Goal: Task Accomplishment & Management: Use online tool/utility

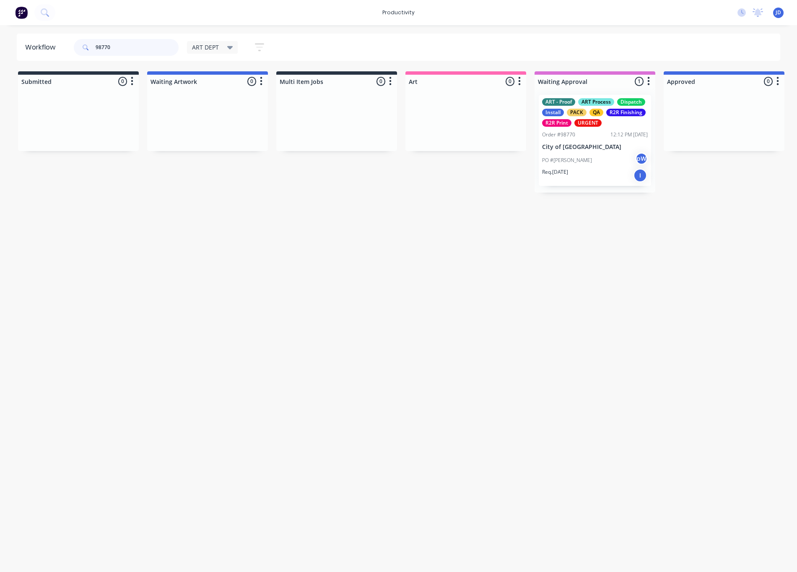
drag, startPoint x: 117, startPoint y: 45, endPoint x: 105, endPoint y: 46, distance: 12.2
click at [105, 46] on input "98770" at bounding box center [137, 47] width 83 height 17
type input "98702"
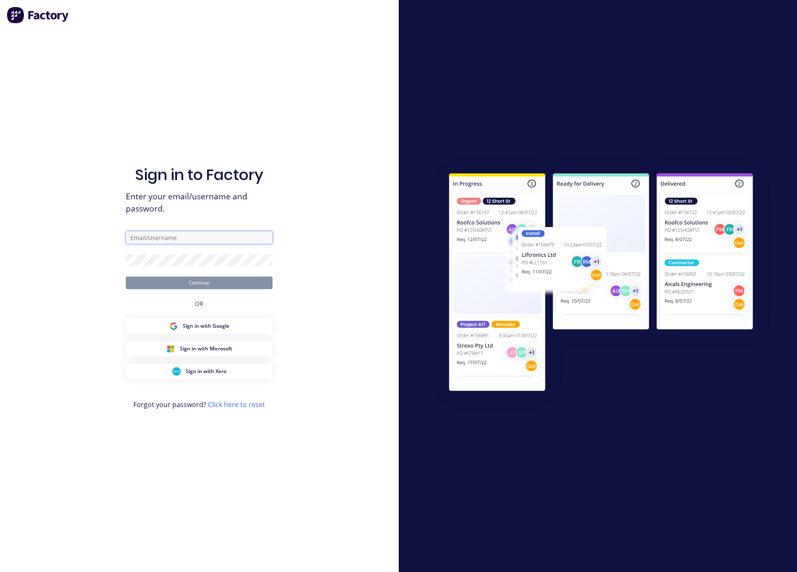
type input "[EMAIL_ADDRESS][DOMAIN_NAME]"
click at [177, 273] on form "[EMAIL_ADDRESS][DOMAIN_NAME] Continue" at bounding box center [199, 260] width 147 height 58
click at [181, 284] on button "Continue" at bounding box center [199, 282] width 147 height 13
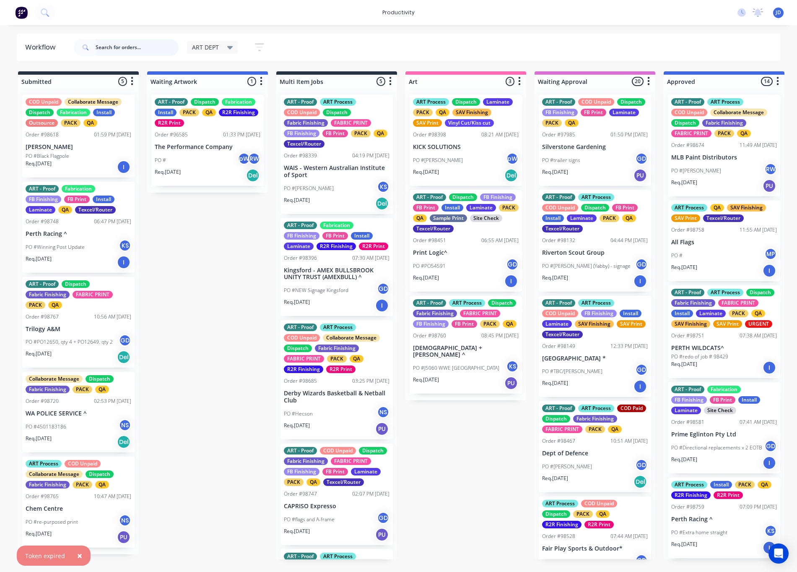
click at [141, 51] on input "text" at bounding box center [137, 47] width 83 height 17
type input "98702"
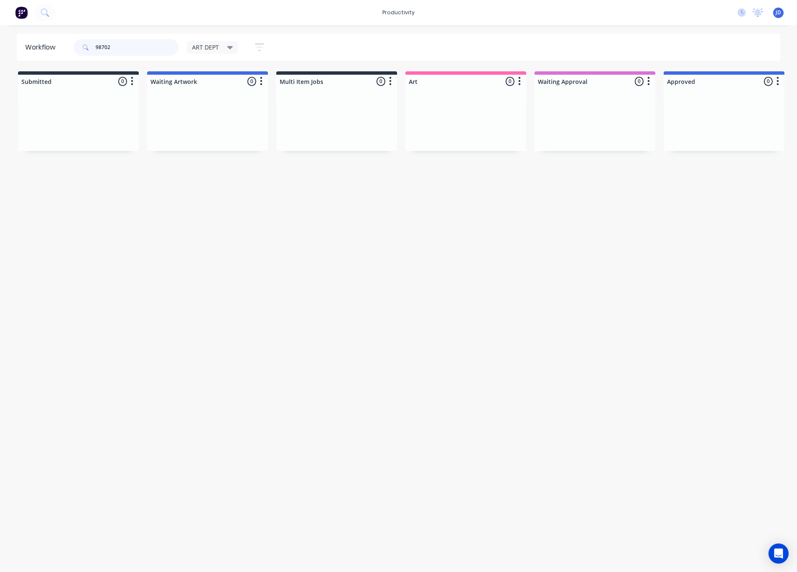
scroll to position [0, 86]
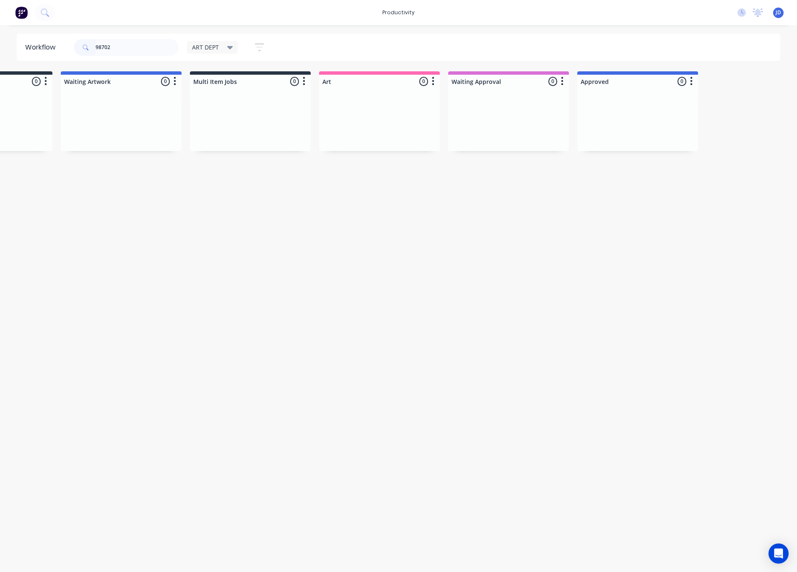
click at [227, 53] on div "ART DEPT" at bounding box center [212, 47] width 51 height 13
click at [219, 112] on button "None" at bounding box center [237, 110] width 89 height 10
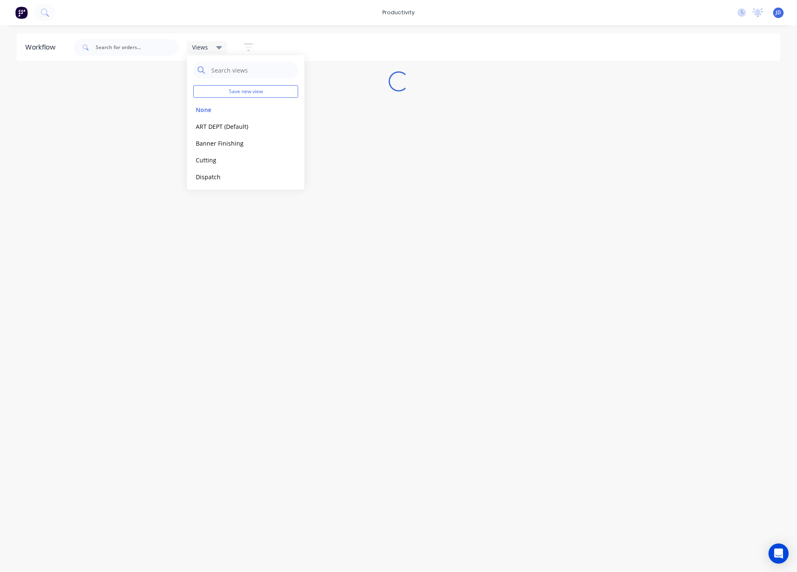
scroll to position [0, 0]
click at [141, 47] on input "text" at bounding box center [137, 47] width 83 height 17
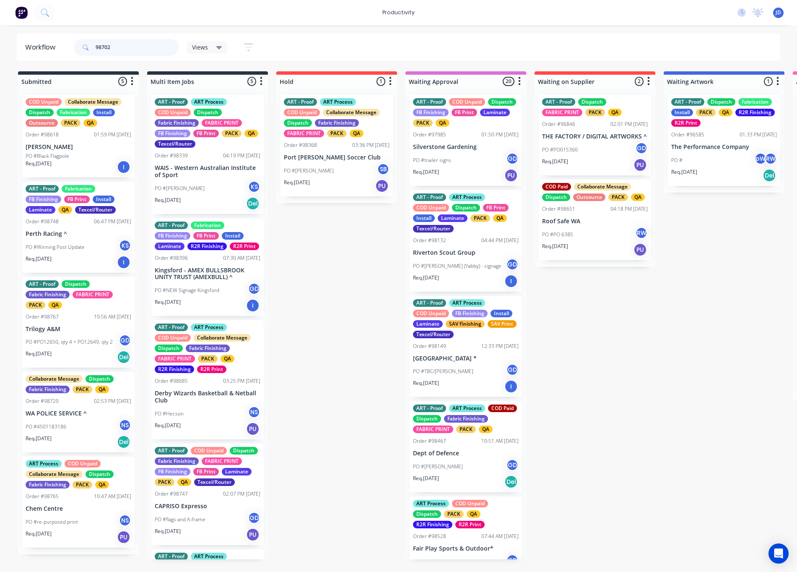
type input "98702"
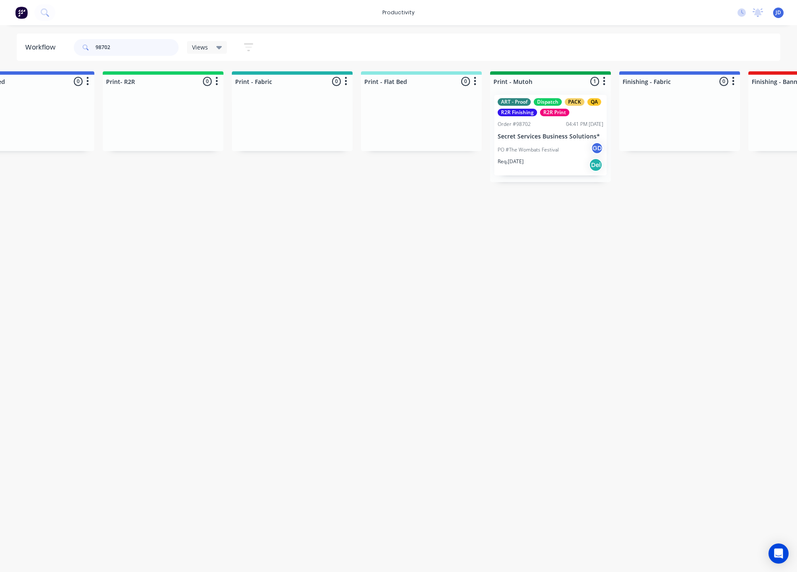
scroll to position [0, 1151]
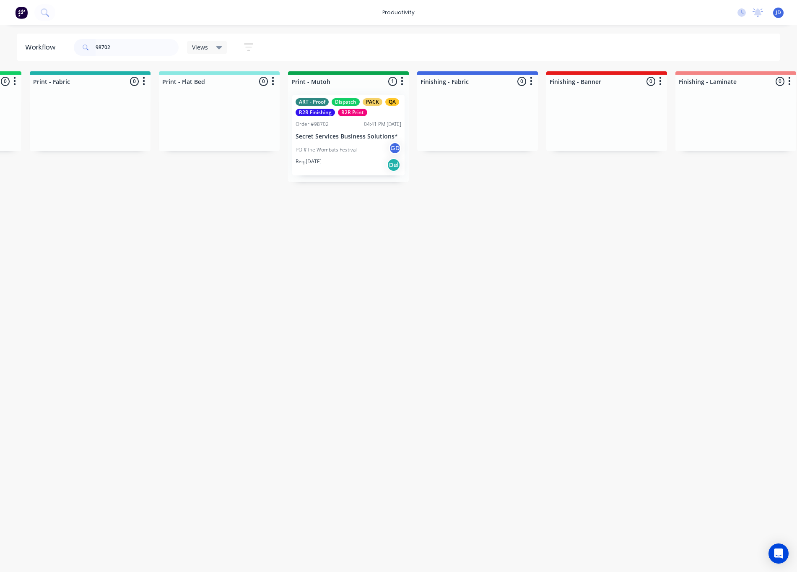
click at [322, 130] on div "ART - Proof Dispatch PACK QA R2R Finishing R2R Print Order #98702 04:41 PM [DAT…" at bounding box center [348, 135] width 112 height 81
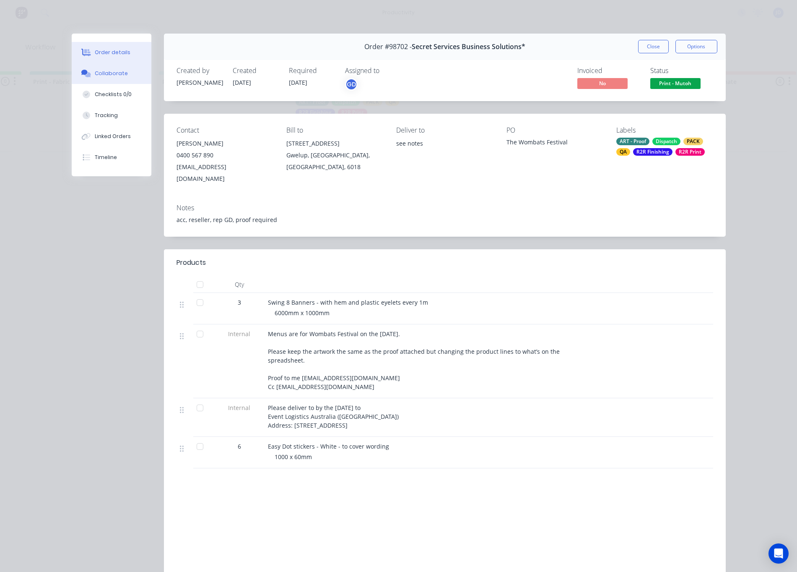
click at [106, 78] on button "Collaborate" at bounding box center [112, 73] width 80 height 21
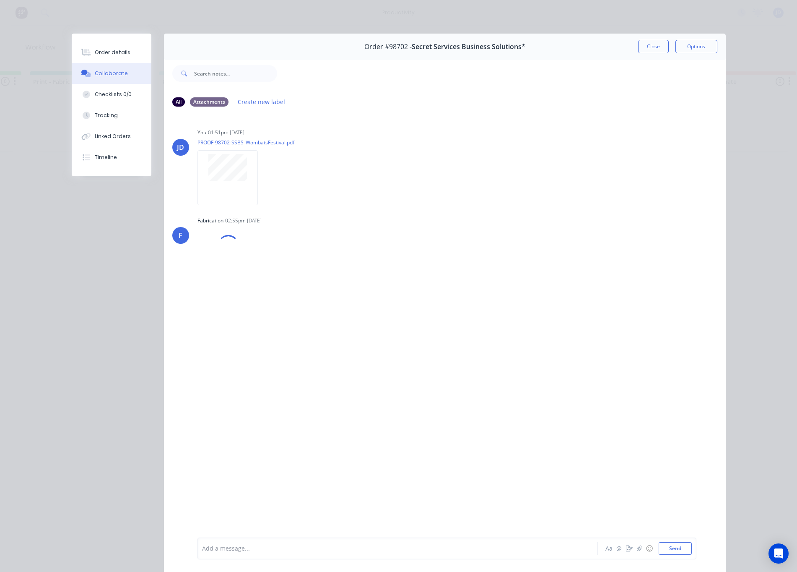
click at [258, 554] on div "Add a message..." at bounding box center [385, 548] width 367 height 13
click at [110, 56] on button "Order details" at bounding box center [112, 52] width 80 height 21
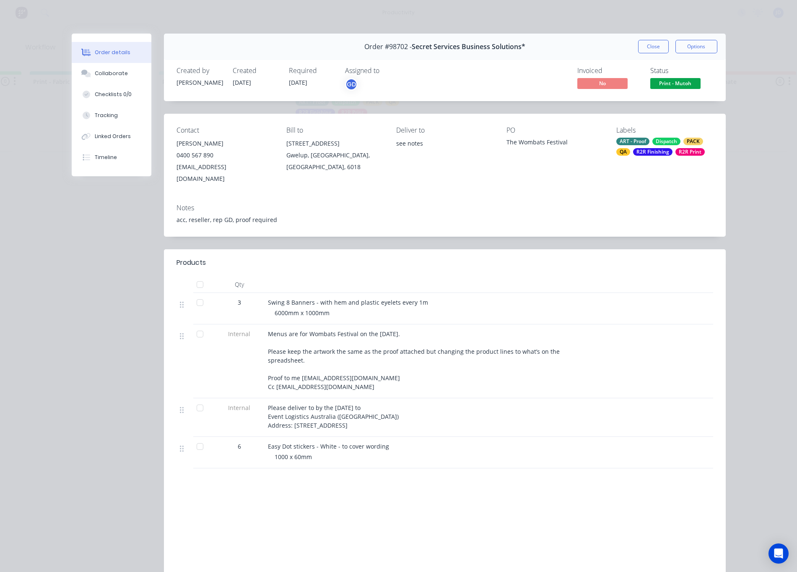
click at [639, 49] on button "Close" at bounding box center [653, 46] width 31 height 13
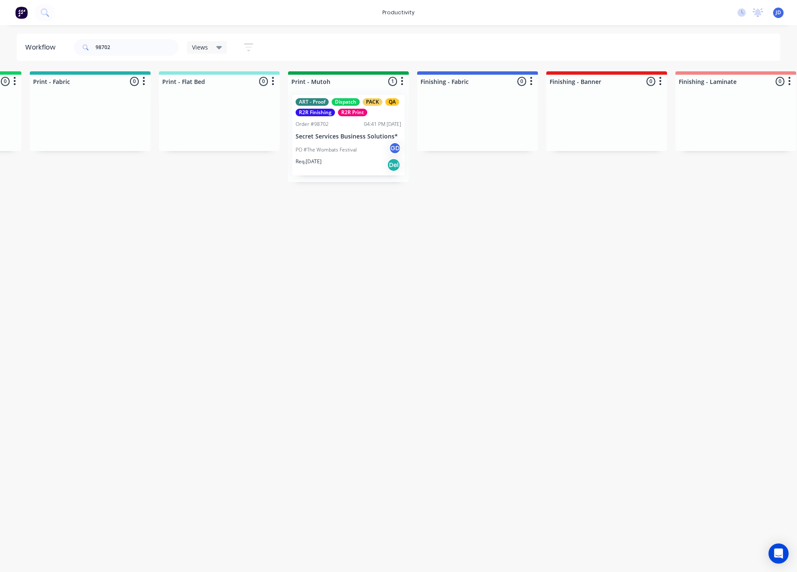
click at [211, 50] on div "Views" at bounding box center [207, 48] width 30 height 8
click at [208, 125] on button "ART DEPT (Default)" at bounding box center [237, 127] width 89 height 10
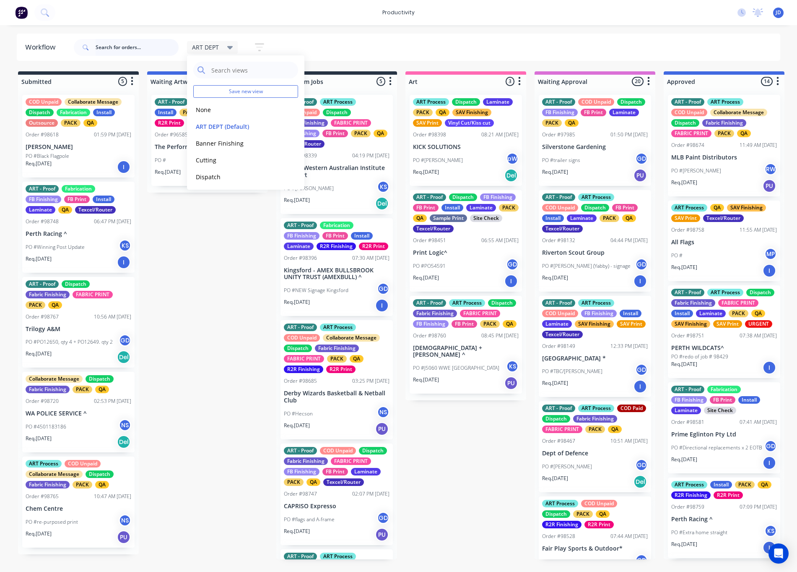
click at [122, 47] on input "text" at bounding box center [137, 47] width 83 height 17
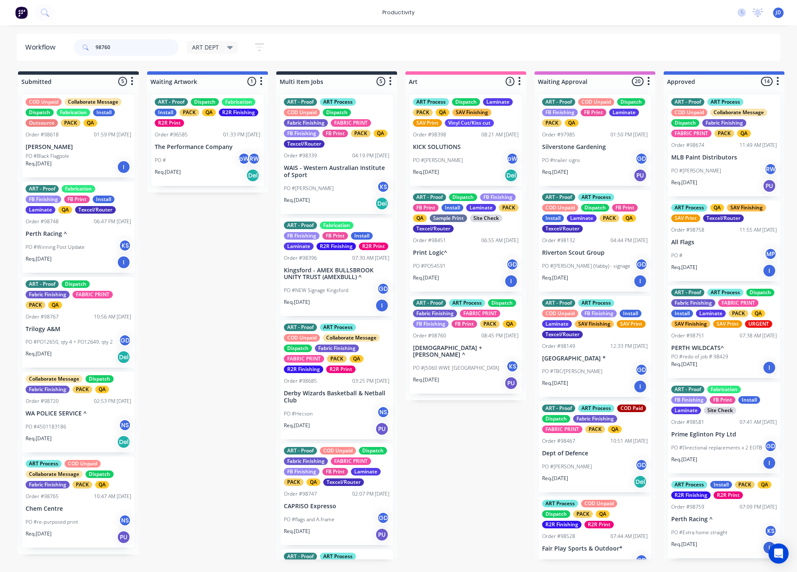
type input "98760"
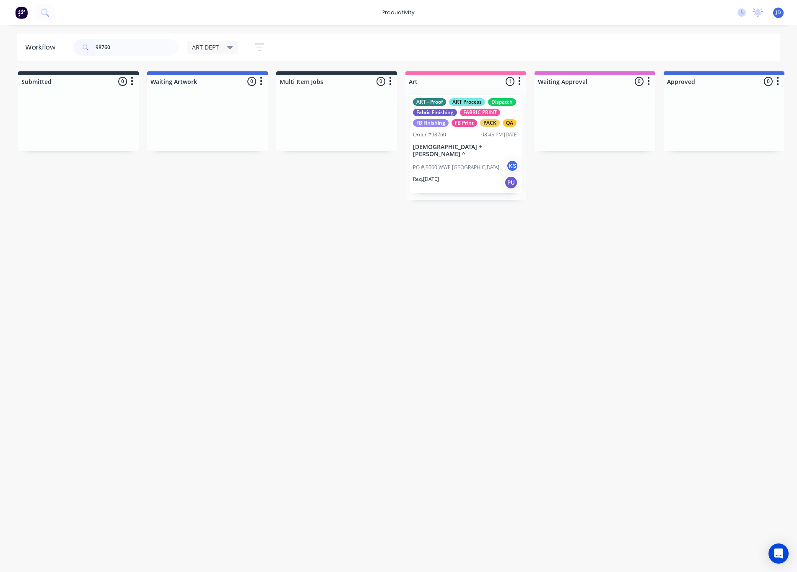
click at [445, 159] on div "PO #J5060 WWE Perth KS" at bounding box center [466, 167] width 106 height 16
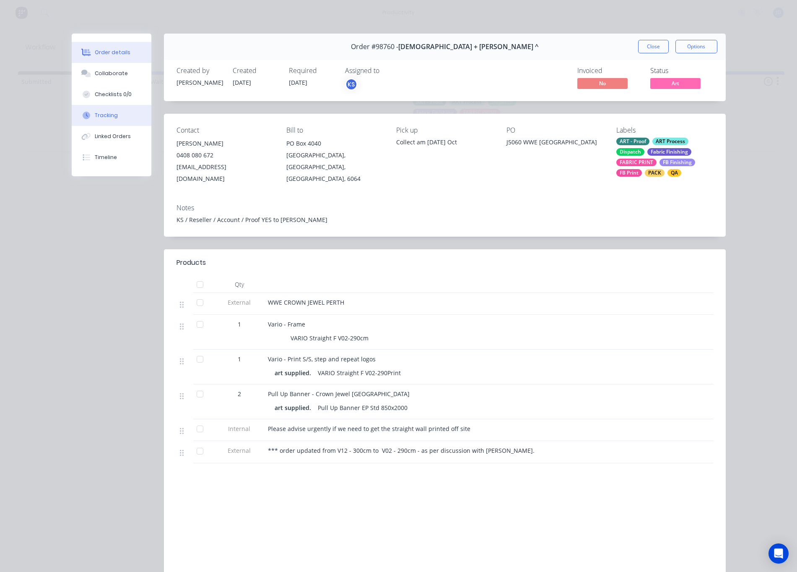
click at [121, 121] on button "Tracking" at bounding box center [112, 115] width 80 height 21
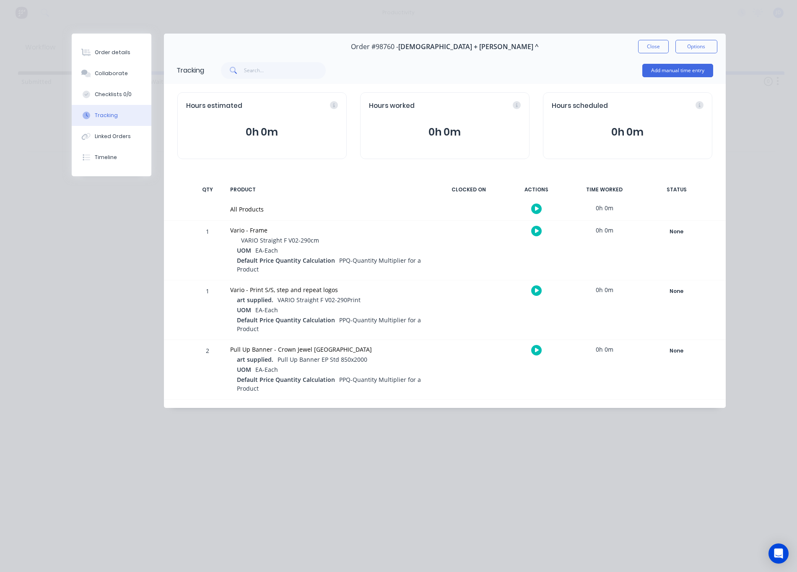
click at [536, 232] on icon "button" at bounding box center [537, 231] width 4 height 5
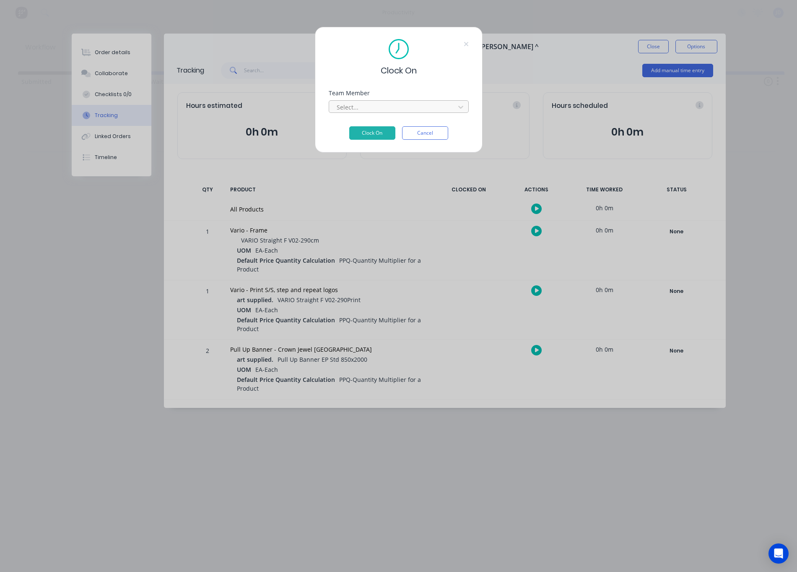
click at [377, 110] on div at bounding box center [393, 107] width 115 height 10
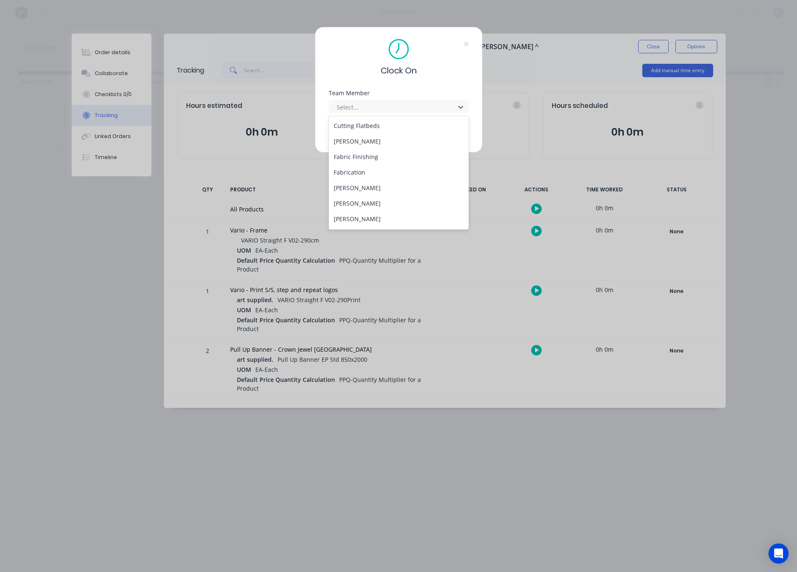
scroll to position [62, 0]
click at [355, 206] on div "[PERSON_NAME]" at bounding box center [399, 203] width 140 height 16
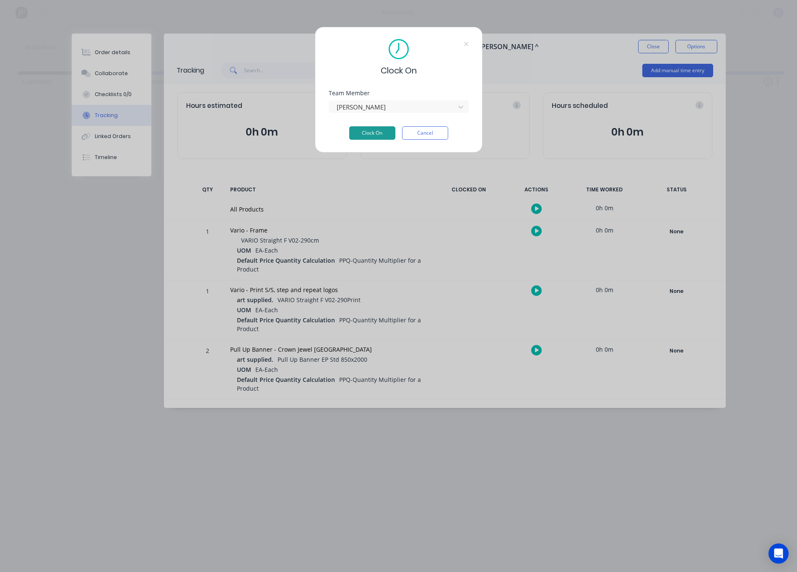
click at [357, 133] on button "Clock On" at bounding box center [372, 132] width 46 height 13
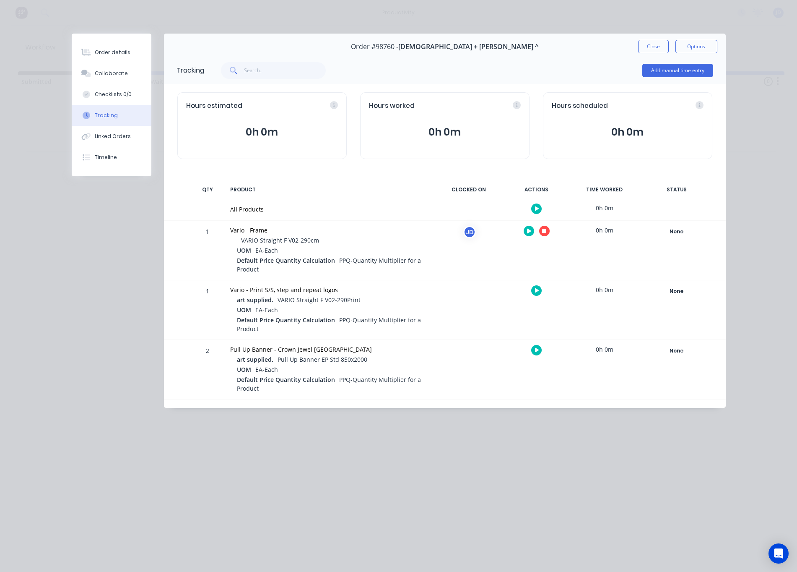
click at [542, 236] on button "button" at bounding box center [544, 231] width 10 height 10
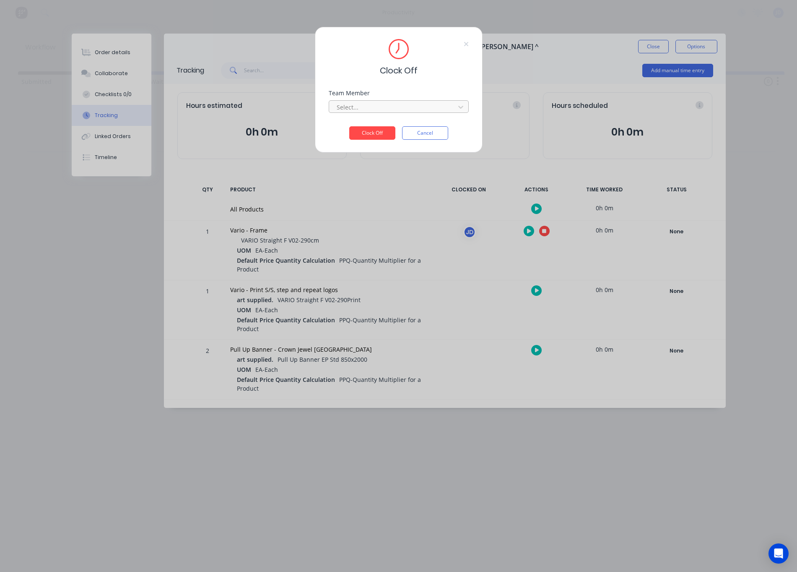
click at [370, 105] on div at bounding box center [393, 107] width 115 height 10
click at [367, 125] on div "[PERSON_NAME]" at bounding box center [399, 126] width 140 height 16
click at [368, 134] on button "Clock Off" at bounding box center [372, 132] width 46 height 13
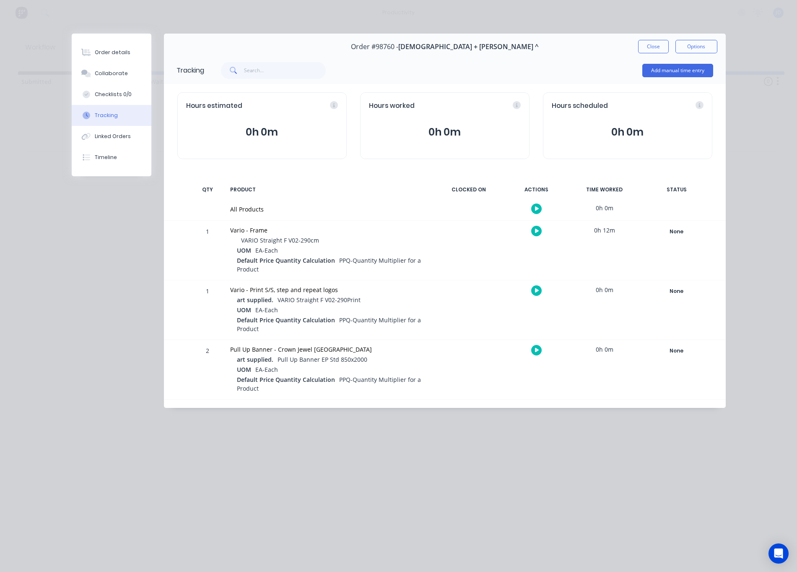
click at [641, 45] on button "Close" at bounding box center [653, 46] width 31 height 13
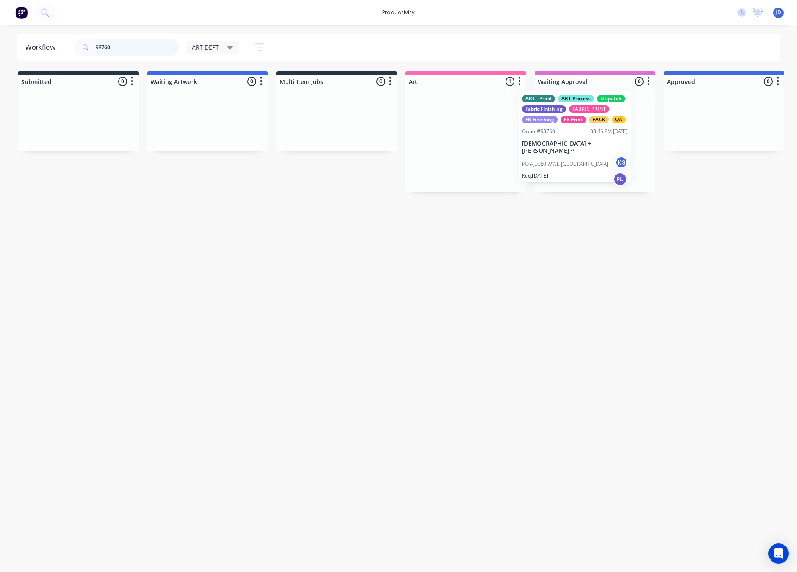
drag, startPoint x: 471, startPoint y: 127, endPoint x: 591, endPoint y: 123, distance: 120.4
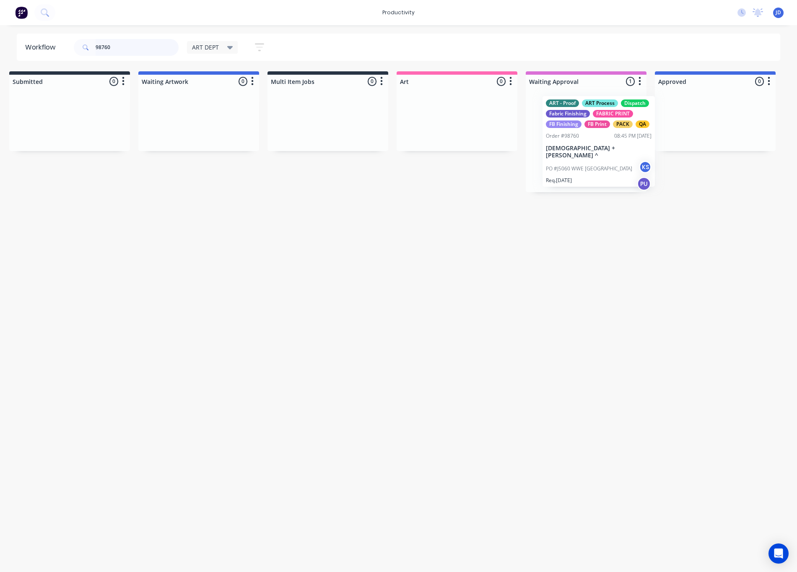
scroll to position [0, 11]
drag, startPoint x: 589, startPoint y: 155, endPoint x: 561, endPoint y: 153, distance: 28.1
click at [561, 153] on div "ART - Proof ART Process Dispatch Fabric Finishing FABRIC PRINT FB Finishing FB …" at bounding box center [584, 140] width 121 height 104
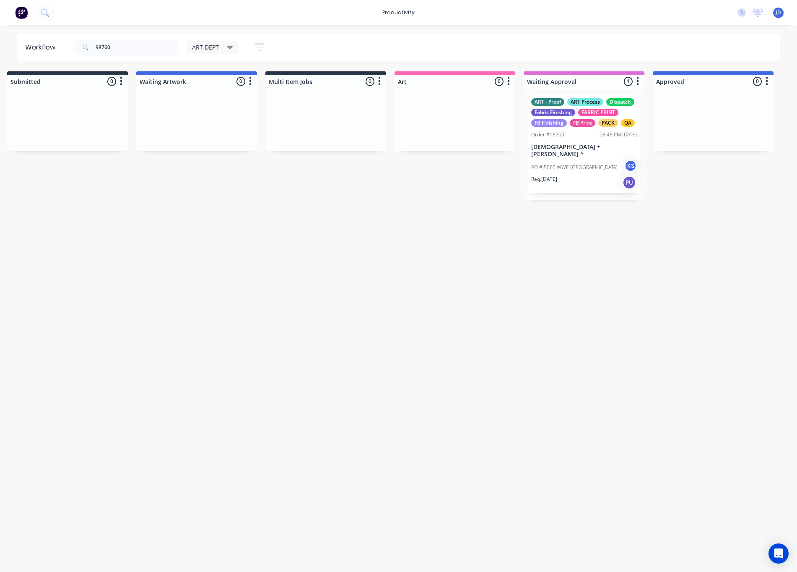
click at [635, 189] on div "ART - Proof ART Process Dispatch Fabric Finishing FABRIC PRINT FB Finishing FB …" at bounding box center [584, 144] width 121 height 112
